Goal: Task Accomplishment & Management: Manage account settings

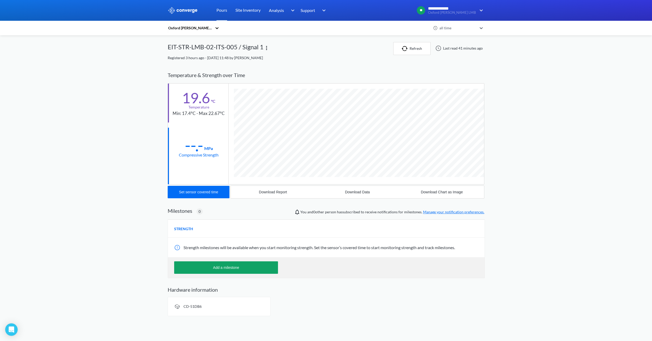
scroll to position [274, 317]
click at [422, 43] on button "Refresh" at bounding box center [411, 48] width 37 height 13
click at [225, 12] on link "Pours" at bounding box center [222, 10] width 11 height 21
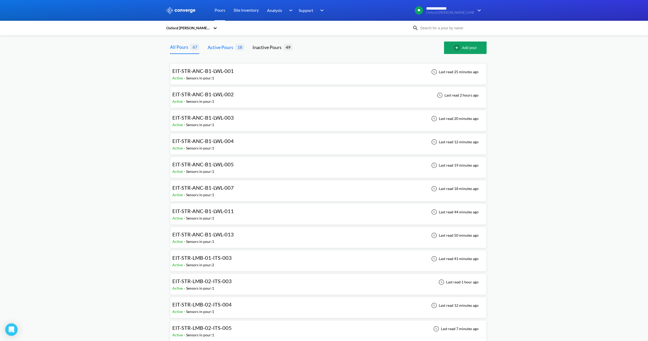
click at [234, 48] on div "Active Pours" at bounding box center [222, 47] width 28 height 7
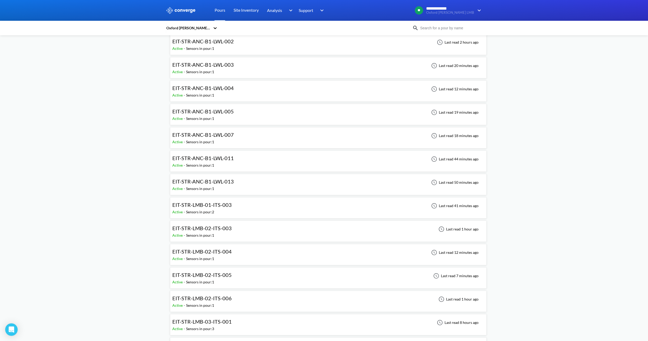
scroll to position [145, 0]
click at [253, 303] on div "Shell Beam 18 Active - Sensors in pour: 1 Last read 1 hour ago" at bounding box center [328, 303] width 312 height 17
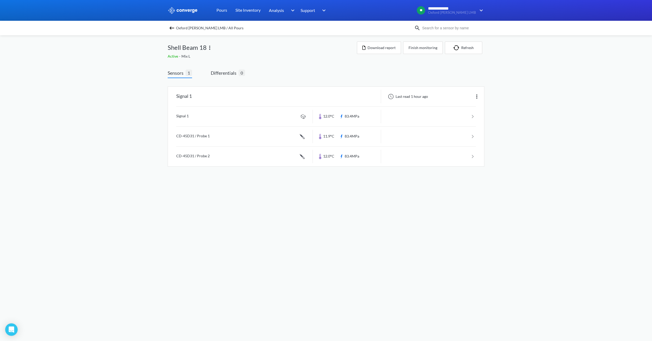
click at [321, 207] on body "**********" at bounding box center [326, 170] width 652 height 341
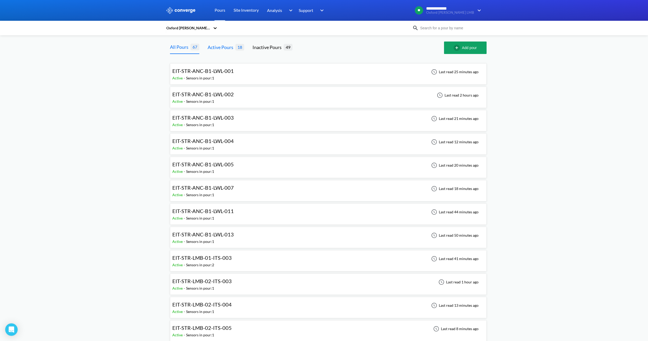
click at [214, 43] on div "Active Pours 18" at bounding box center [226, 48] width 37 height 12
click at [232, 51] on div "Active Pours 18" at bounding box center [226, 48] width 37 height 12
click at [227, 46] on div "Active Pours" at bounding box center [222, 47] width 28 height 7
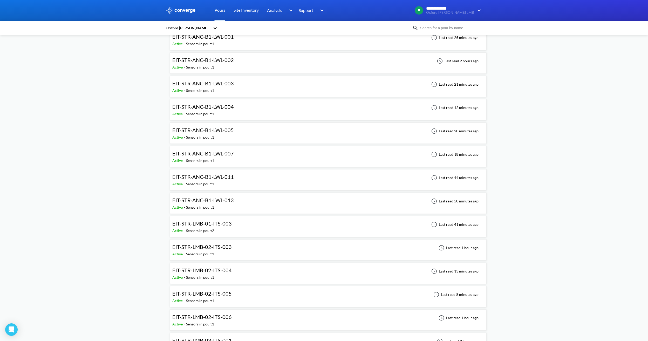
scroll to position [145, 0]
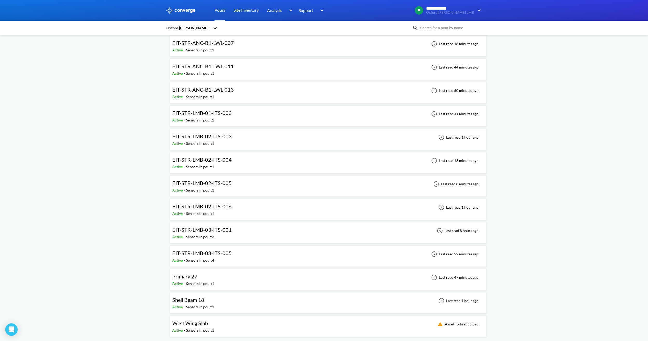
click at [214, 301] on div "Shell Beam 18" at bounding box center [193, 300] width 42 height 8
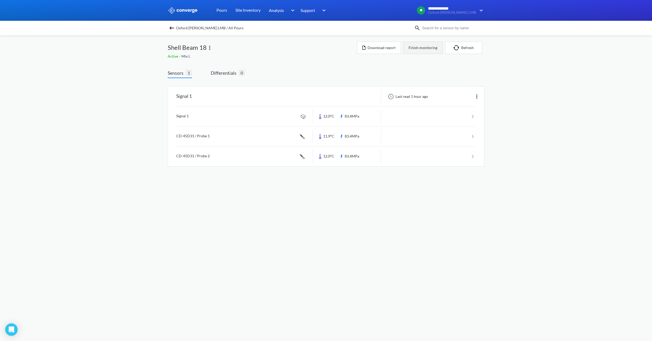
click at [431, 49] on button "Finish monitoring" at bounding box center [423, 48] width 40 height 12
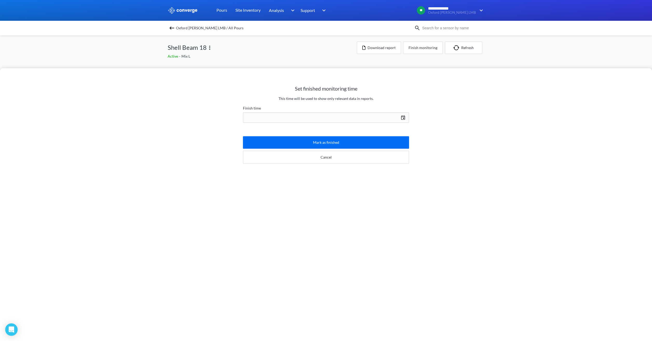
click at [311, 113] on div "10/13/2025 Press the down arrow key to interact with the calendar and select a …" at bounding box center [326, 117] width 166 height 12
click at [389, 222] on button "Save" at bounding box center [389, 224] width 28 height 12
type input "17:17, 13th of October"
click at [341, 139] on button "Mark as finished" at bounding box center [326, 142] width 166 height 12
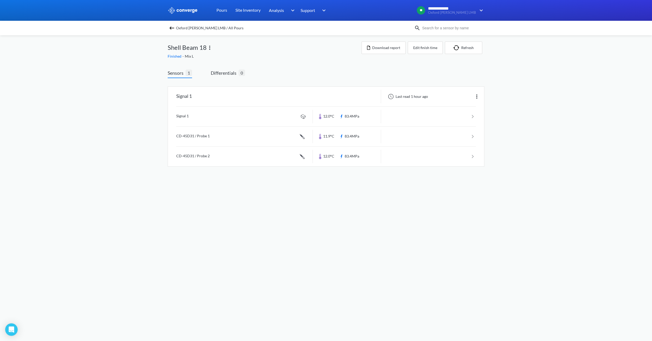
click at [199, 29] on span "Oxford Ellison LMB / All Pours" at bounding box center [210, 27] width 68 height 7
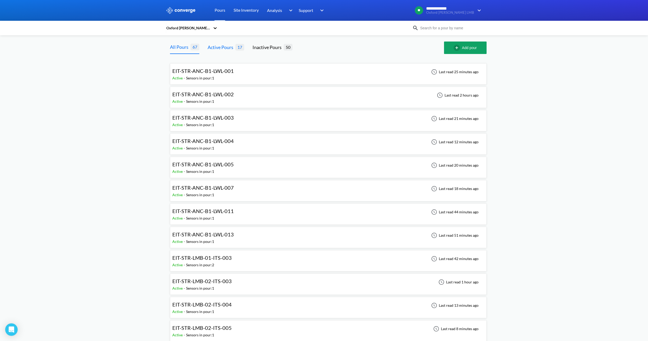
click at [222, 45] on div "Active Pours" at bounding box center [222, 47] width 28 height 7
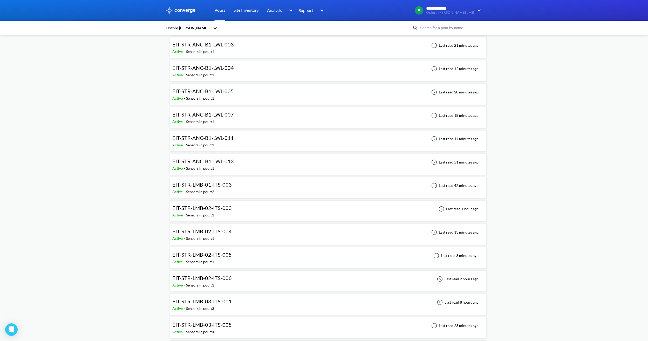
scroll to position [122, 0]
click at [224, 301] on div "Primary 27 Active - Sensors in pour: 1 Last read 47 minutes ago" at bounding box center [328, 303] width 312 height 17
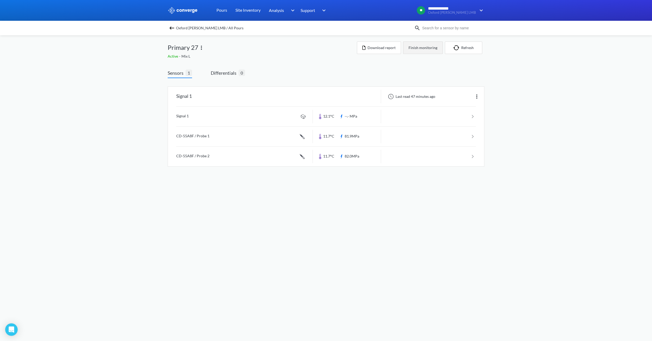
click at [418, 49] on button "Finish monitoring" at bounding box center [423, 48] width 40 height 12
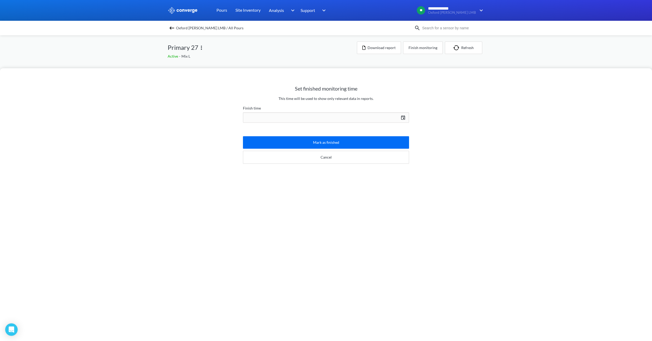
click at [321, 118] on div "10/13/2025 Press the down arrow key to interact with the calendar and select a …" at bounding box center [326, 117] width 166 height 12
click at [381, 225] on button "Save" at bounding box center [389, 224] width 28 height 12
type input "17:17, 13th of October"
click at [333, 143] on button "Mark as finished" at bounding box center [326, 142] width 166 height 12
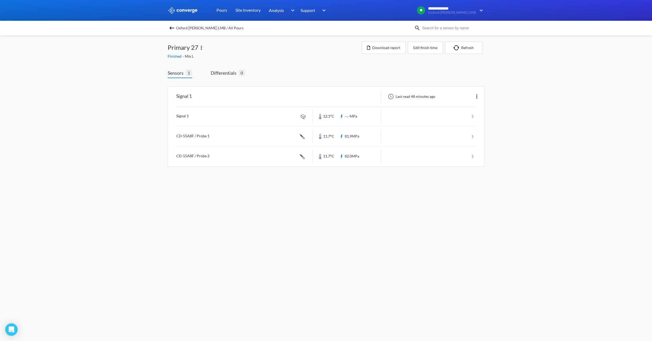
click at [199, 30] on span "Oxford Ellison LMB / All Pours" at bounding box center [210, 27] width 68 height 7
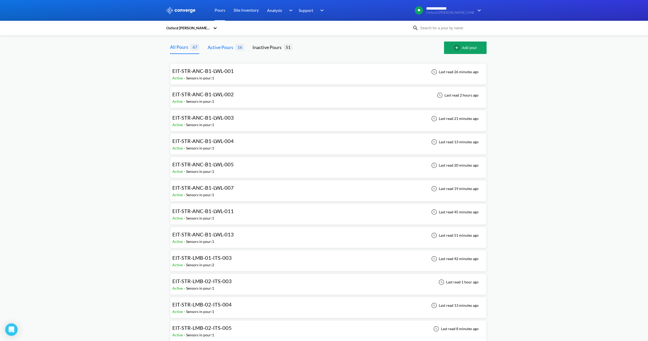
click at [224, 44] on div "Active Pours" at bounding box center [222, 47] width 28 height 7
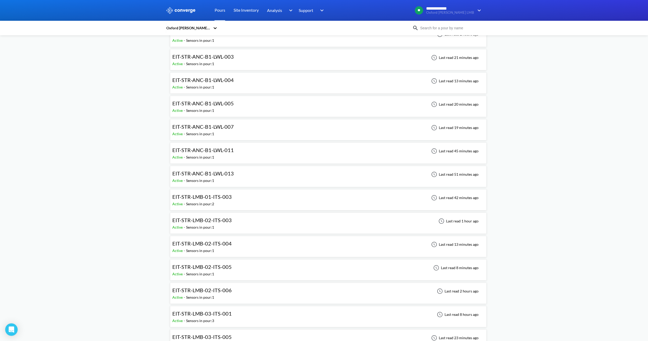
scroll to position [98, 0]
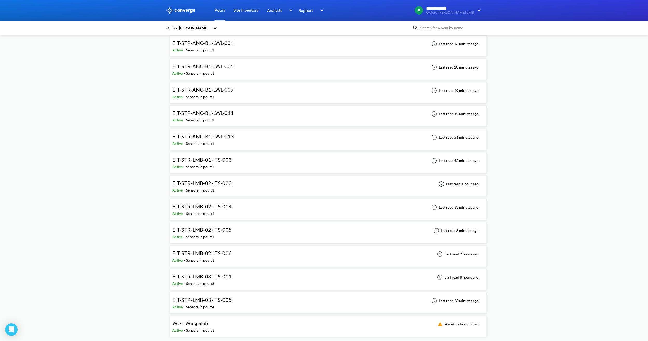
click at [230, 163] on div "EIT-STR-LMB-01-ITS-003" at bounding box center [201, 160] width 59 height 8
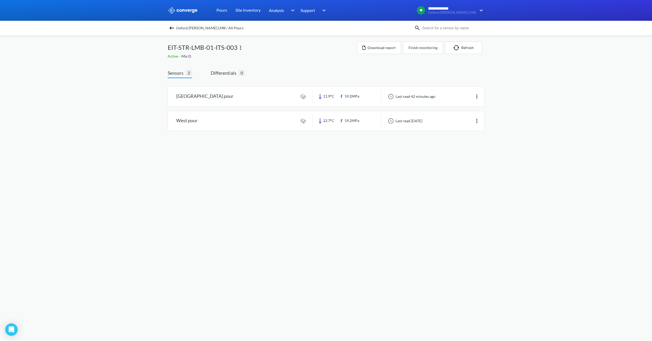
click at [182, 29] on span "Oxford Ellison LMB / All Pours" at bounding box center [210, 27] width 68 height 7
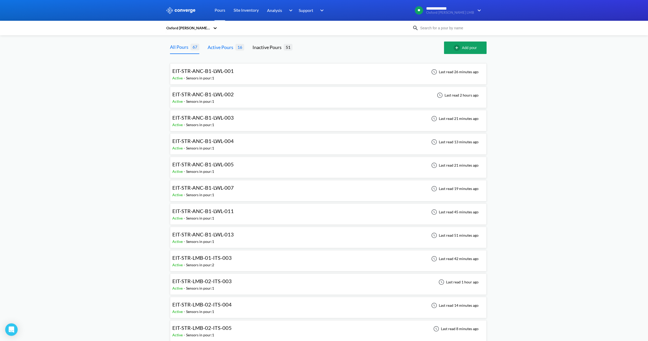
click at [230, 49] on div "Active Pours" at bounding box center [222, 47] width 28 height 7
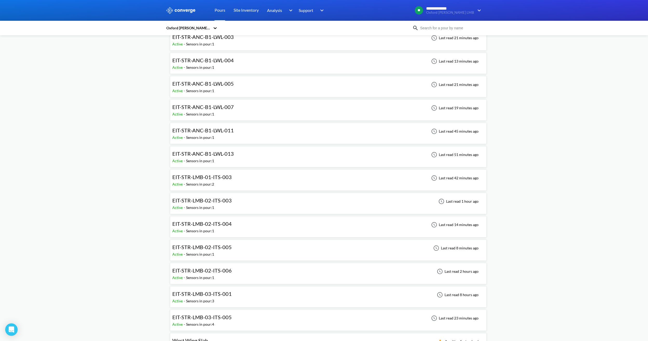
scroll to position [98, 0]
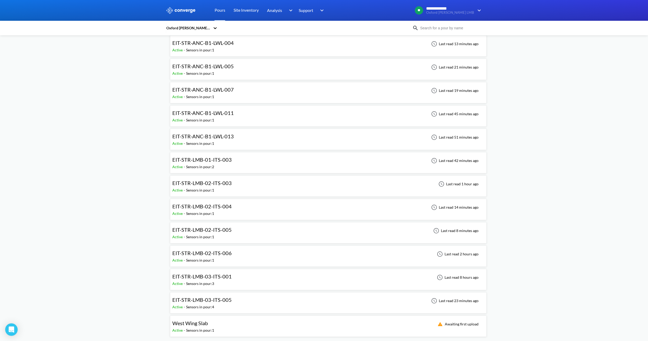
click at [233, 253] on div "EIT-STR-LMB-02-ITS-006 Active - Sensors in pour: 1 Last read 2 hours ago" at bounding box center [328, 256] width 312 height 17
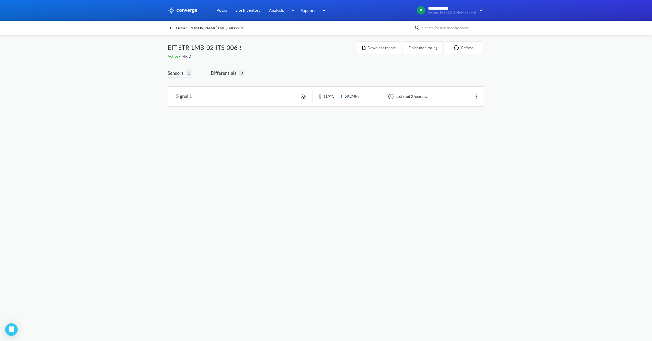
click at [211, 31] on span "Oxford Ellison LMB / All Pours" at bounding box center [210, 27] width 68 height 7
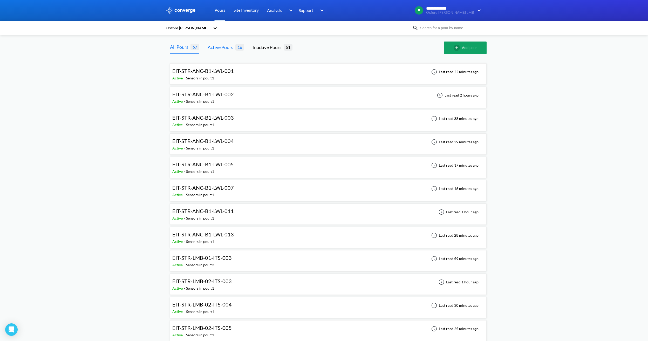
click at [226, 48] on div "Active Pours" at bounding box center [222, 47] width 28 height 7
